Goal: Task Accomplishment & Management: Use online tool/utility

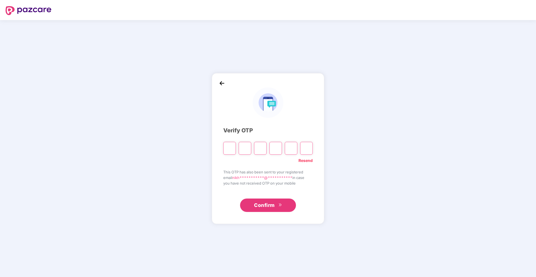
type input "*"
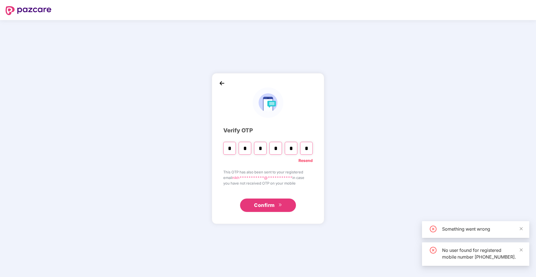
type input "*"
click at [309, 161] on link "Resend" at bounding box center [306, 161] width 14 height 6
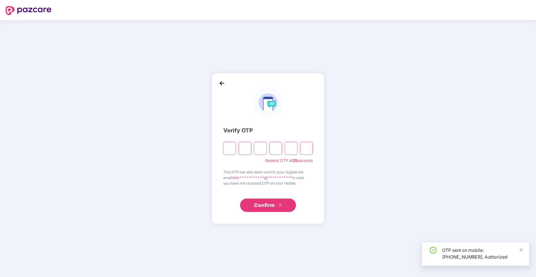
click at [226, 152] on input "Please enter verification code. Digit 1" at bounding box center [229, 148] width 13 height 13
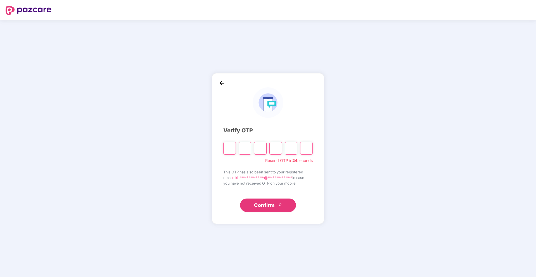
type input "*"
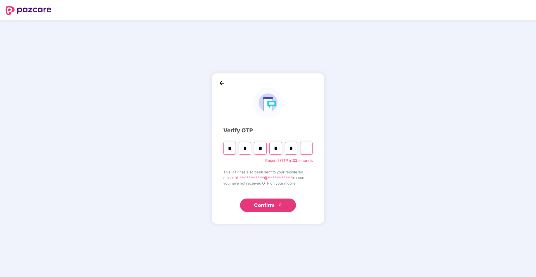
type input "*"
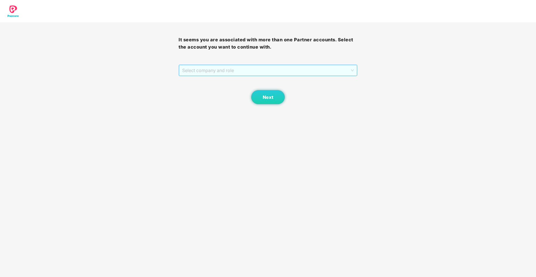
click at [234, 70] on span "Select company and role" at bounding box center [267, 70] width 171 height 11
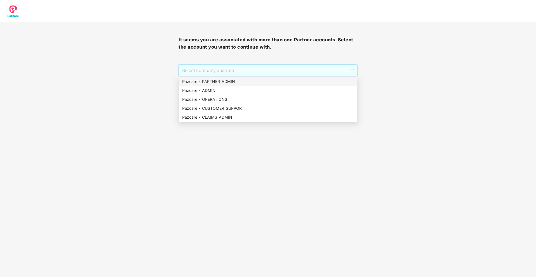
click at [239, 82] on div "Pazcare - PARTNER_ADMIN" at bounding box center [268, 82] width 172 height 6
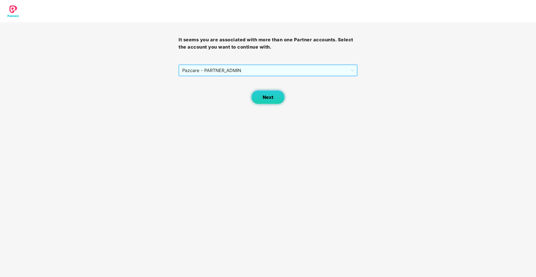
click at [268, 99] on span "Next" at bounding box center [268, 97] width 11 height 5
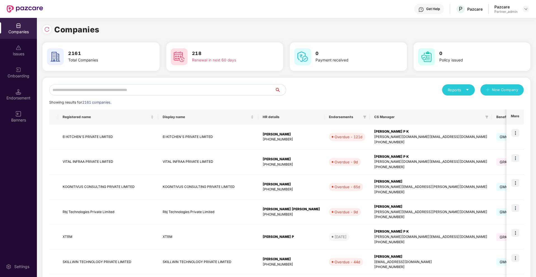
click at [195, 89] on input "text" at bounding box center [162, 89] width 226 height 11
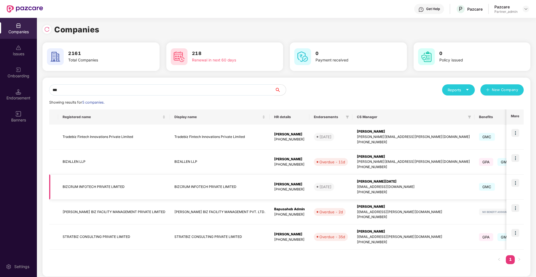
type input "***"
click at [514, 185] on img at bounding box center [516, 183] width 8 height 8
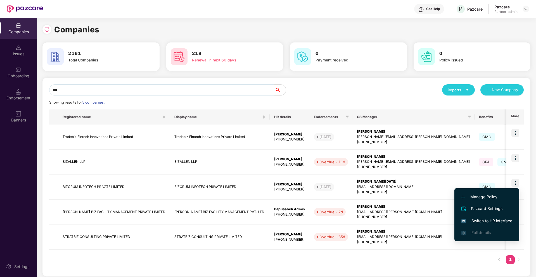
click at [472, 220] on span "Switch to HR interface" at bounding box center [487, 221] width 51 height 6
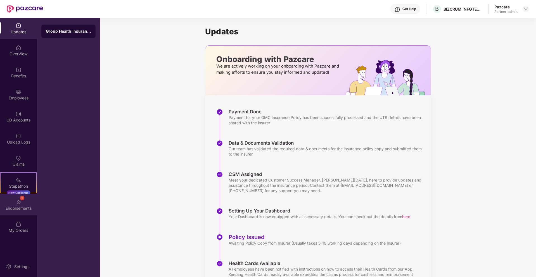
click at [18, 202] on img at bounding box center [19, 203] width 6 height 6
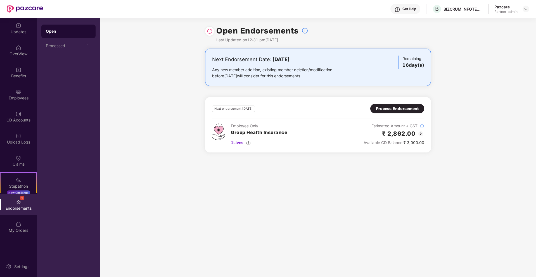
click at [394, 119] on div "Next endorsement [DATE] Process Endorsement Employee Only Group Health Insuranc…" at bounding box center [318, 125] width 212 height 42
click at [397, 110] on div "Process Endorsement" at bounding box center [397, 109] width 43 height 6
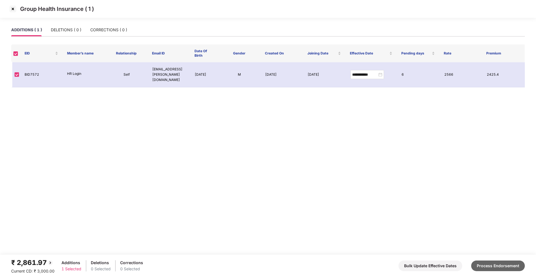
click at [505, 267] on button "Process Endorsement" at bounding box center [498, 266] width 54 height 11
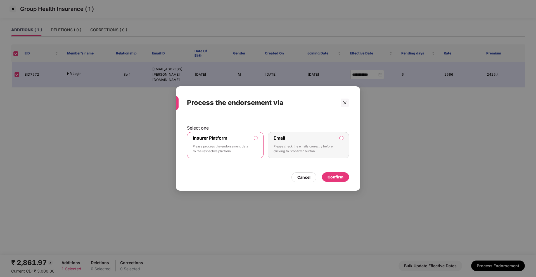
click at [342, 178] on div "Confirm" at bounding box center [336, 177] width 16 height 6
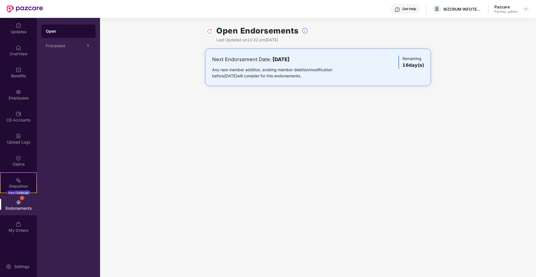
click at [529, 7] on header "Get Help B BIZCRUM INFOTECH PRIVATE LIMITED Pazcare Partner_admin" at bounding box center [268, 9] width 536 height 18
click at [527, 11] on img at bounding box center [526, 9] width 4 height 4
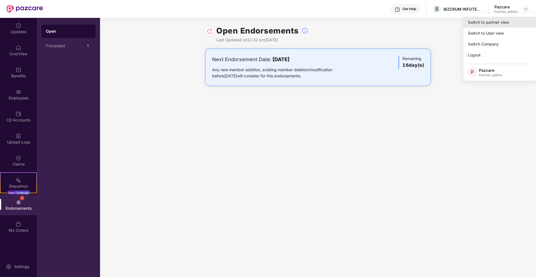
click at [502, 23] on div "Switch to partner view" at bounding box center [500, 22] width 73 height 11
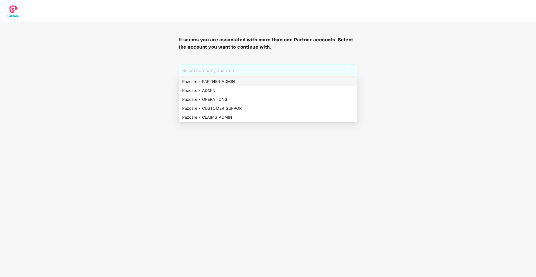
click at [279, 74] on span "Select company and role" at bounding box center [267, 70] width 171 height 11
click at [237, 81] on div "Pazcare - PARTNER_ADMIN" at bounding box center [268, 82] width 172 height 6
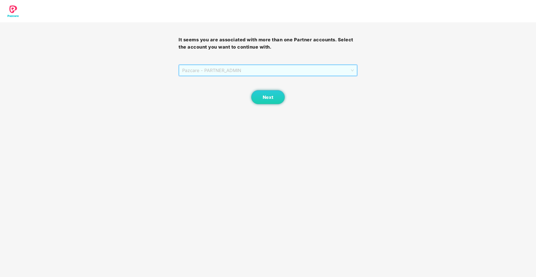
click at [264, 73] on span "Pazcare - PARTNER_ADMIN" at bounding box center [267, 70] width 171 height 11
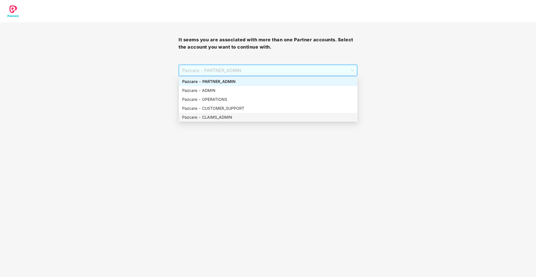
click at [213, 114] on div "Pazcare - CLAIMS_ADMIN" at bounding box center [268, 117] width 179 height 9
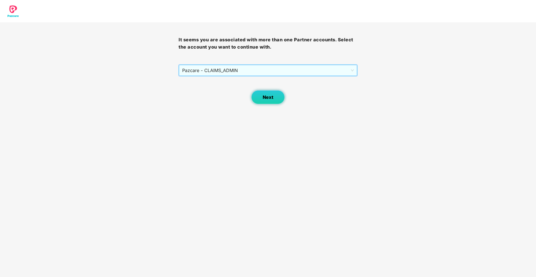
click at [274, 92] on button "Next" at bounding box center [268, 97] width 34 height 14
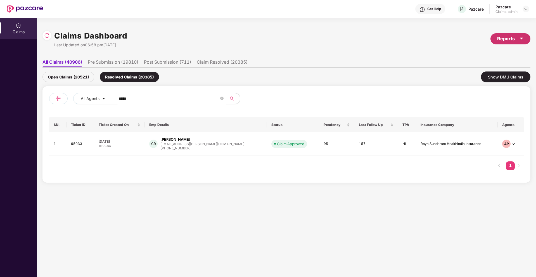
click at [525, 40] on div "Reports" at bounding box center [511, 38] width 40 height 11
click at [484, 65] on div "Claims Pendency Report" at bounding box center [486, 65] width 45 height 6
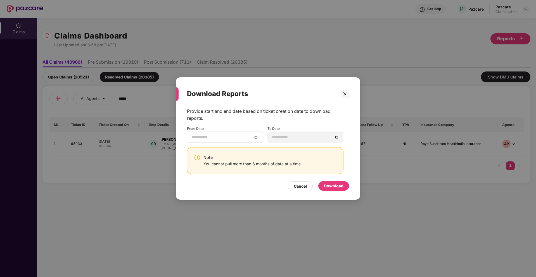
click at [256, 136] on div at bounding box center [225, 137] width 67 height 6
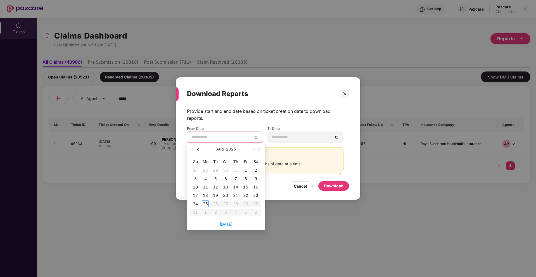
click at [197, 150] on button "button" at bounding box center [198, 149] width 6 height 11
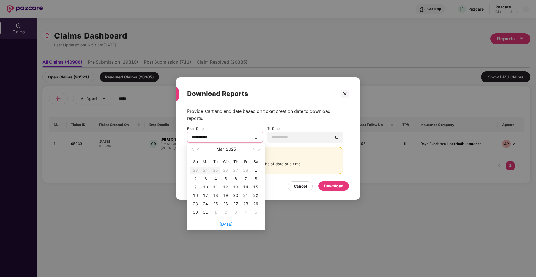
type input "**********"
click at [256, 172] on div "1" at bounding box center [255, 170] width 7 height 7
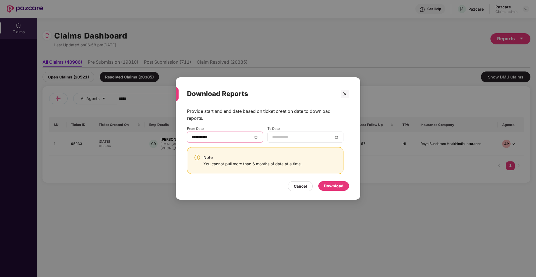
click at [334, 138] on div at bounding box center [305, 137] width 67 height 6
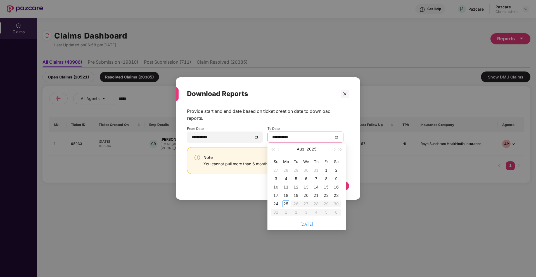
type input "**********"
click at [285, 204] on div "25" at bounding box center [286, 204] width 7 height 7
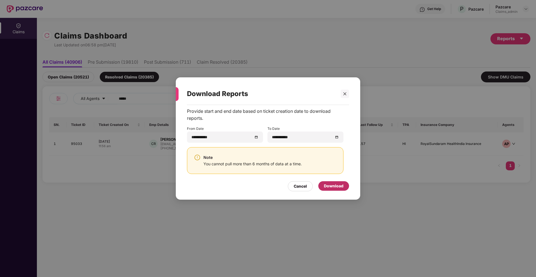
click at [330, 184] on div "Download" at bounding box center [334, 186] width 20 height 6
